Goal: Find specific page/section: Find specific page/section

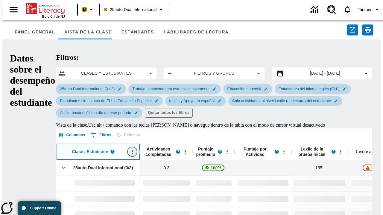
click at [132, 150] on icon "Abrir menú" at bounding box center [132, 152] width 1 height 4
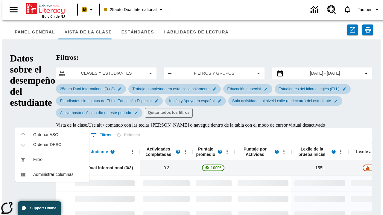
scroll to position [109, 0]
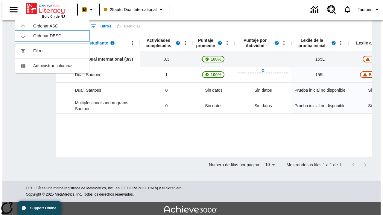
click at [59, 36] on span "Ordenar DESC" at bounding box center [58, 36] width 51 height 6
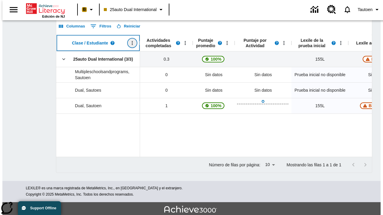
click at [132, 45] on icon "Clase / Estudiante, fijar, Abrir menú," at bounding box center [132, 43] width 1 height 4
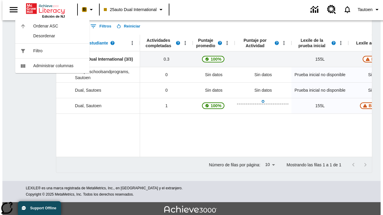
scroll to position [0, 0]
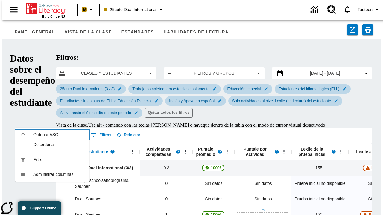
click at [59, 132] on span "Ordenar ASC" at bounding box center [58, 135] width 51 height 6
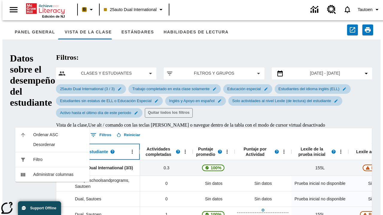
scroll to position [109, 0]
